Goal: Information Seeking & Learning: Learn about a topic

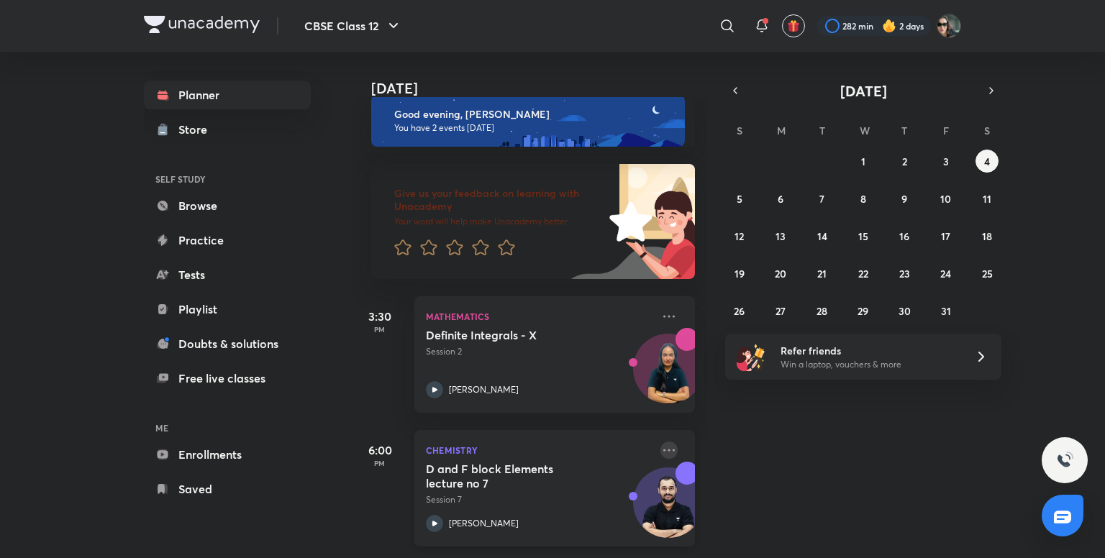
click at [662, 442] on icon at bounding box center [668, 450] width 17 height 17
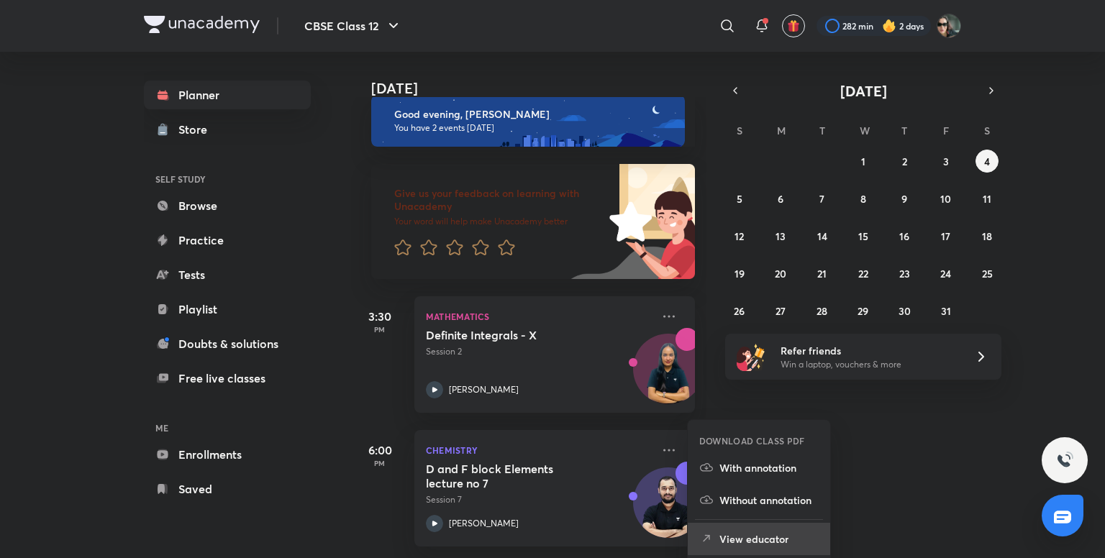
click at [771, 541] on p "View educator" at bounding box center [768, 538] width 99 height 15
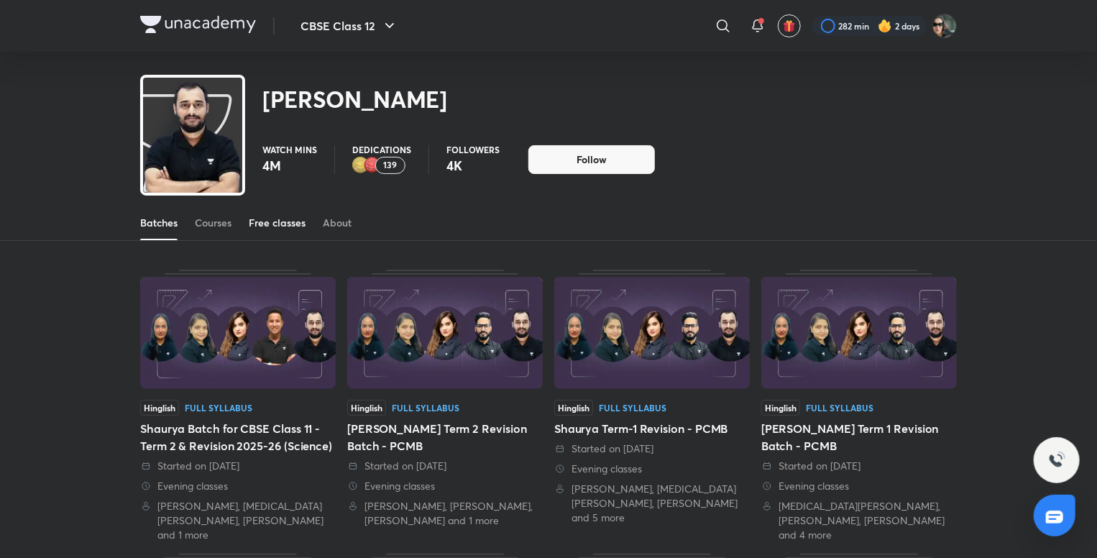
click at [292, 221] on div "Free classes" at bounding box center [277, 223] width 57 height 14
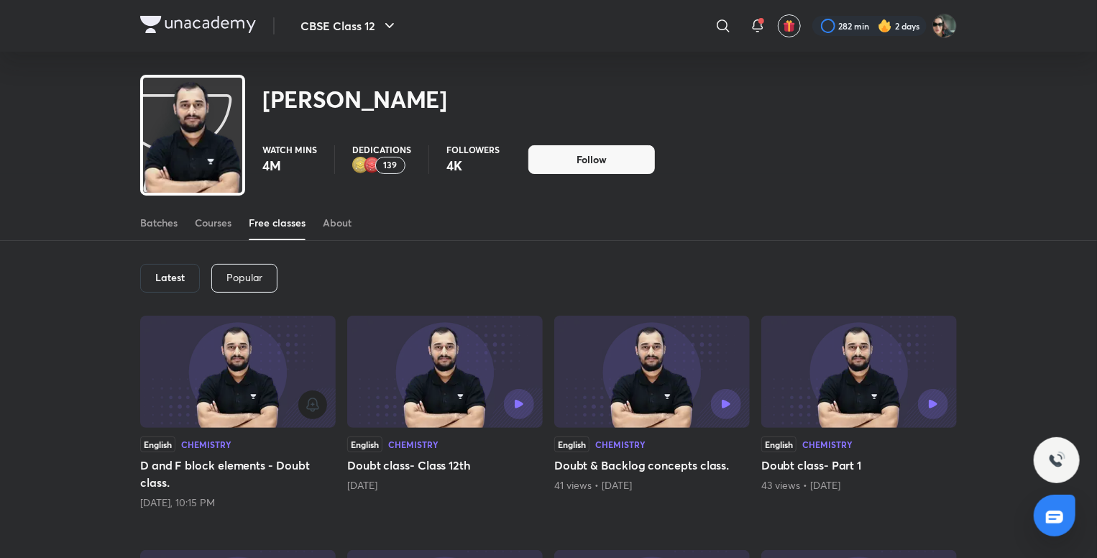
click at [307, 406] on icon "button" at bounding box center [312, 404] width 17 height 17
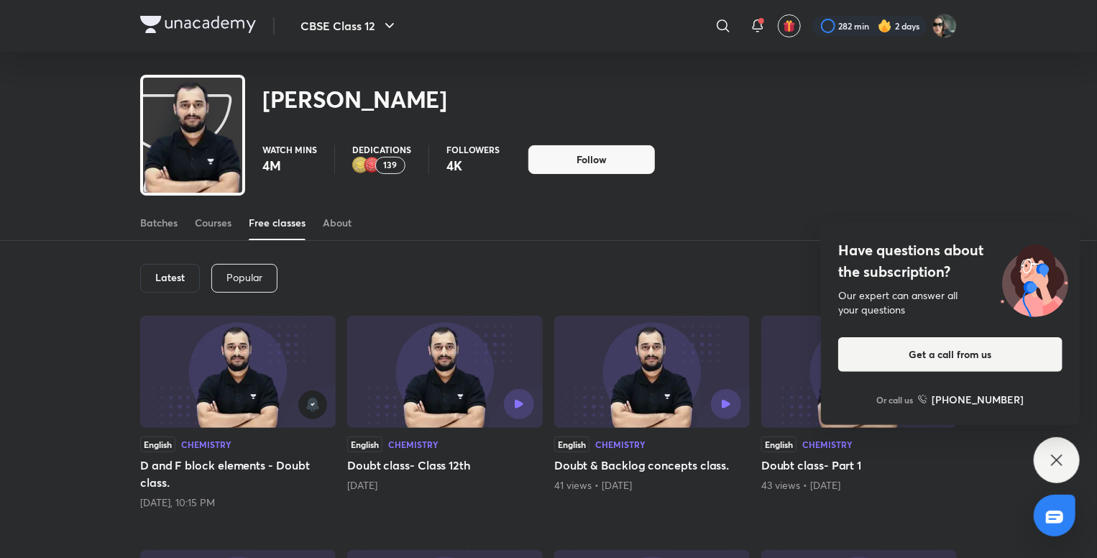
click at [1043, 455] on div "Have questions about the subscription? Our expert can answer all your questions…" at bounding box center [1057, 460] width 46 height 46
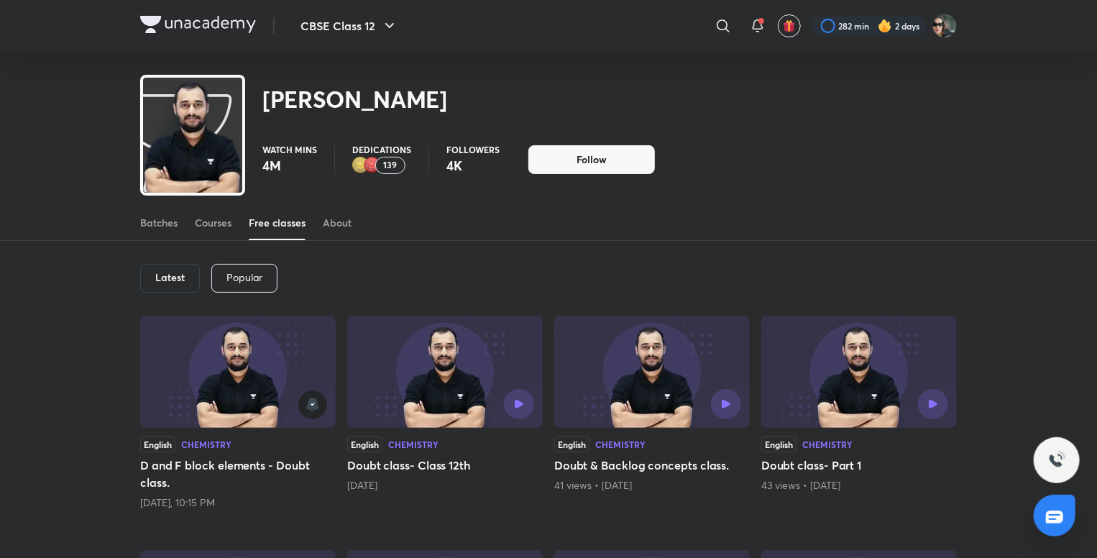
click at [197, 25] on img at bounding box center [198, 24] width 116 height 17
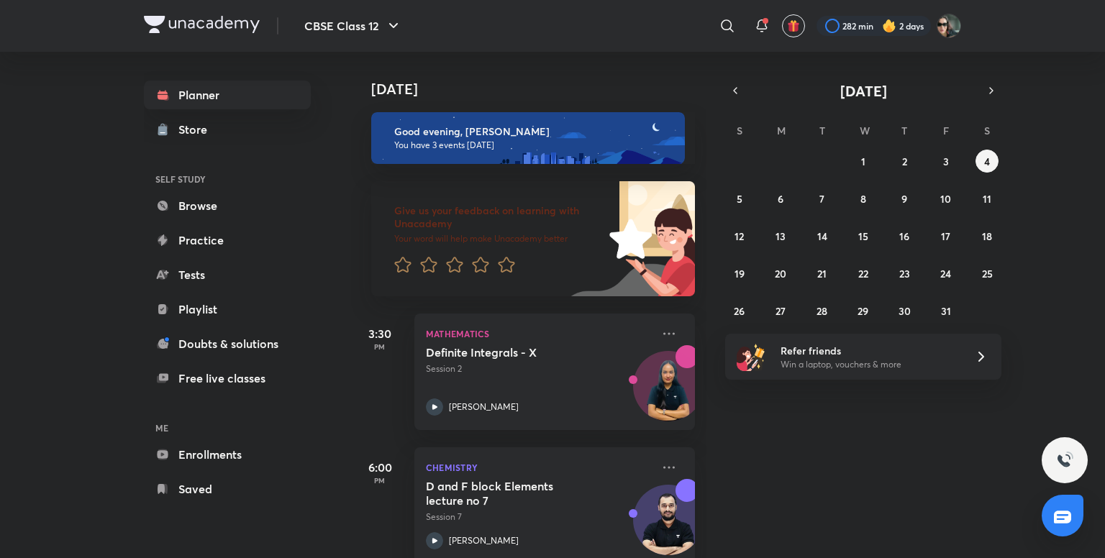
scroll to position [162, 0]
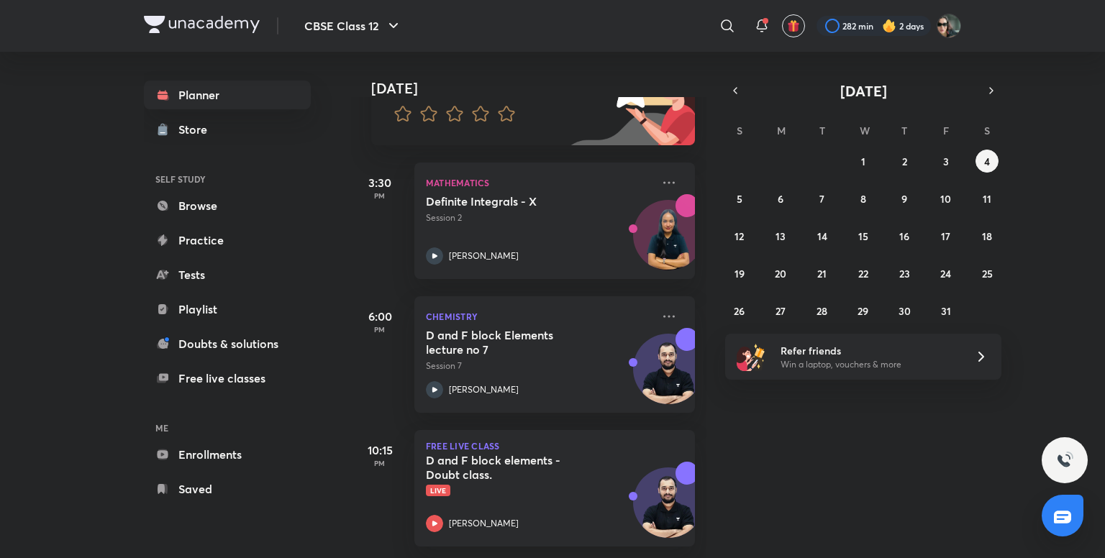
click at [754, 438] on div "[DATE] Good evening, [PERSON_NAME] You have 3 events [DATE] Give us your feedba…" at bounding box center [726, 305] width 751 height 506
click at [610, 485] on p "Live" at bounding box center [539, 491] width 226 height 12
